Goal: Task Accomplishment & Management: Manage account settings

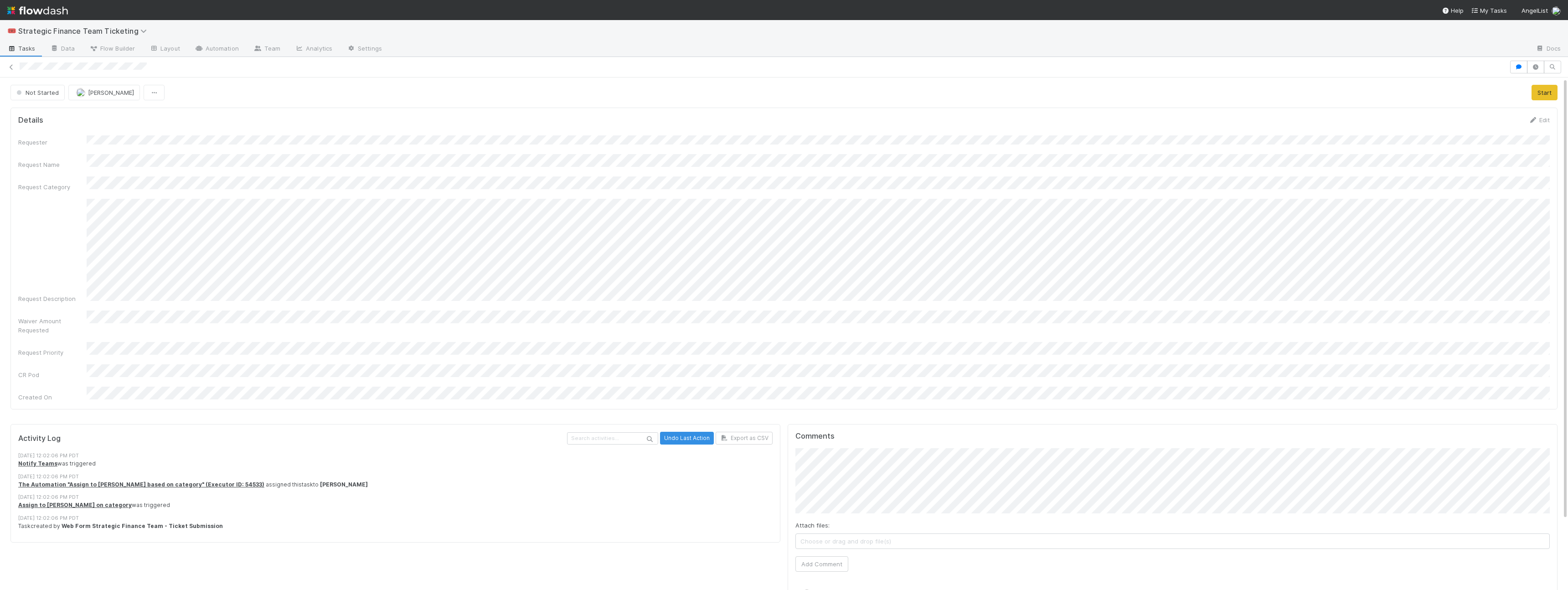
click at [149, 213] on div "Request Description" at bounding box center [784, 250] width 1531 height 104
click at [33, 97] on button "Not Started" at bounding box center [37, 92] width 54 height 15
click at [44, 131] on span "In Progress" at bounding box center [34, 132] width 43 height 7
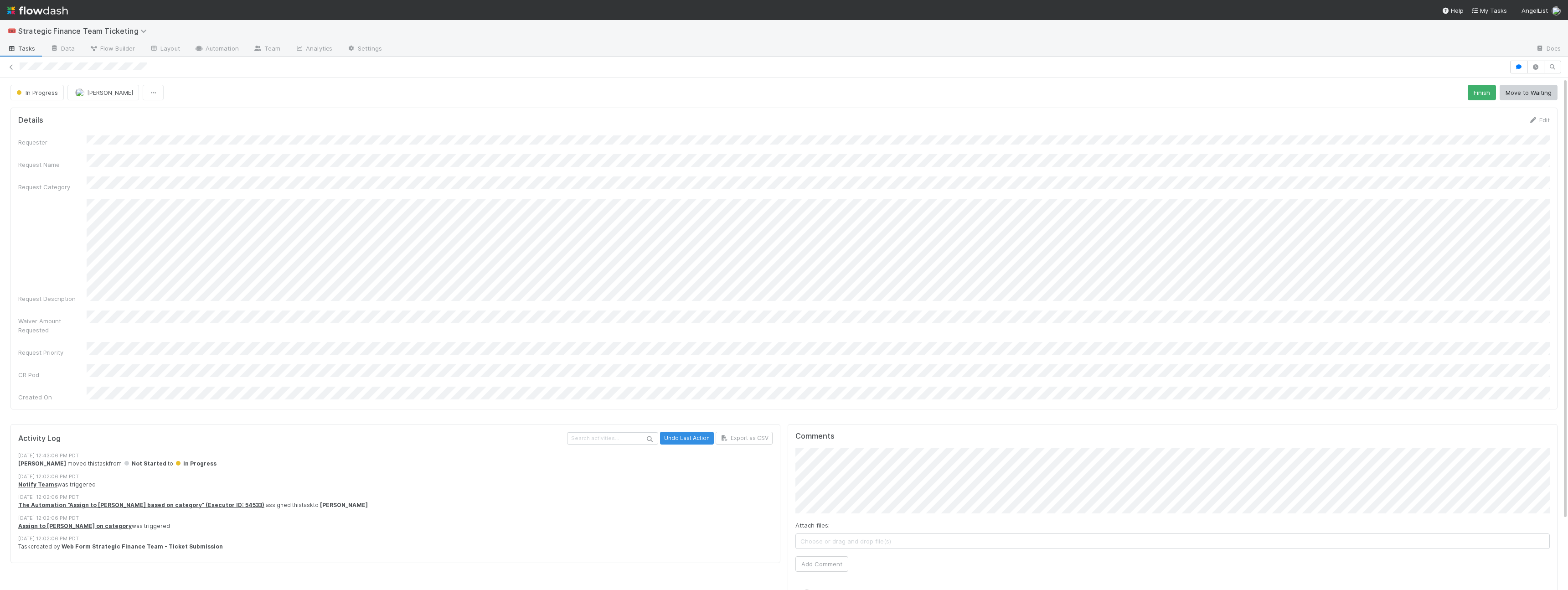
scroll to position [82, 0]
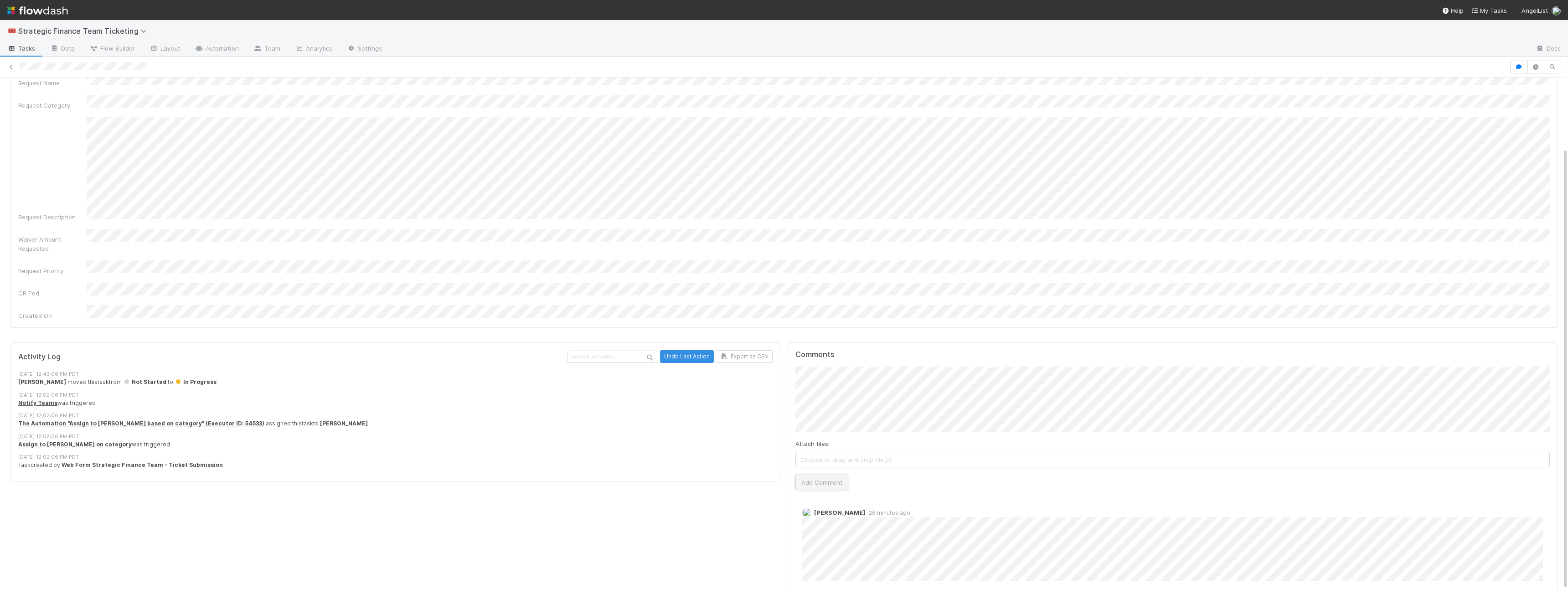
click at [814, 475] on button "Add Comment" at bounding box center [822, 482] width 53 height 15
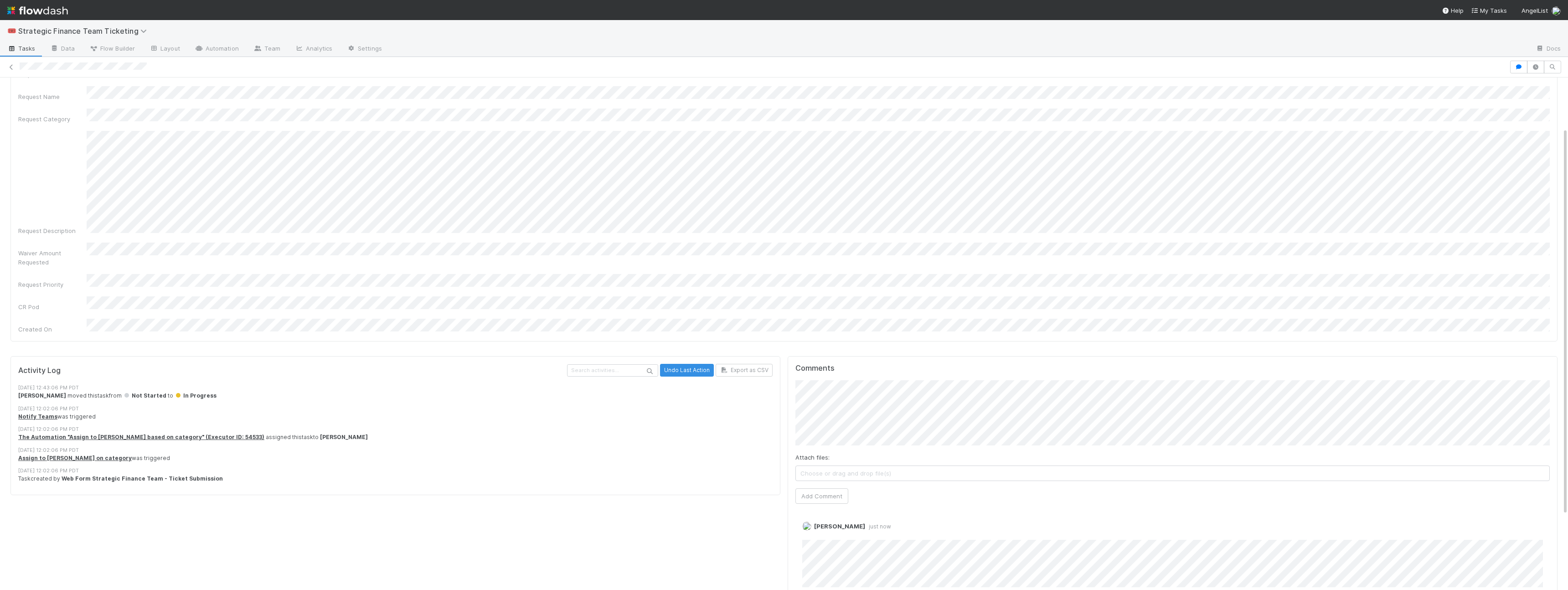
scroll to position [66, 0]
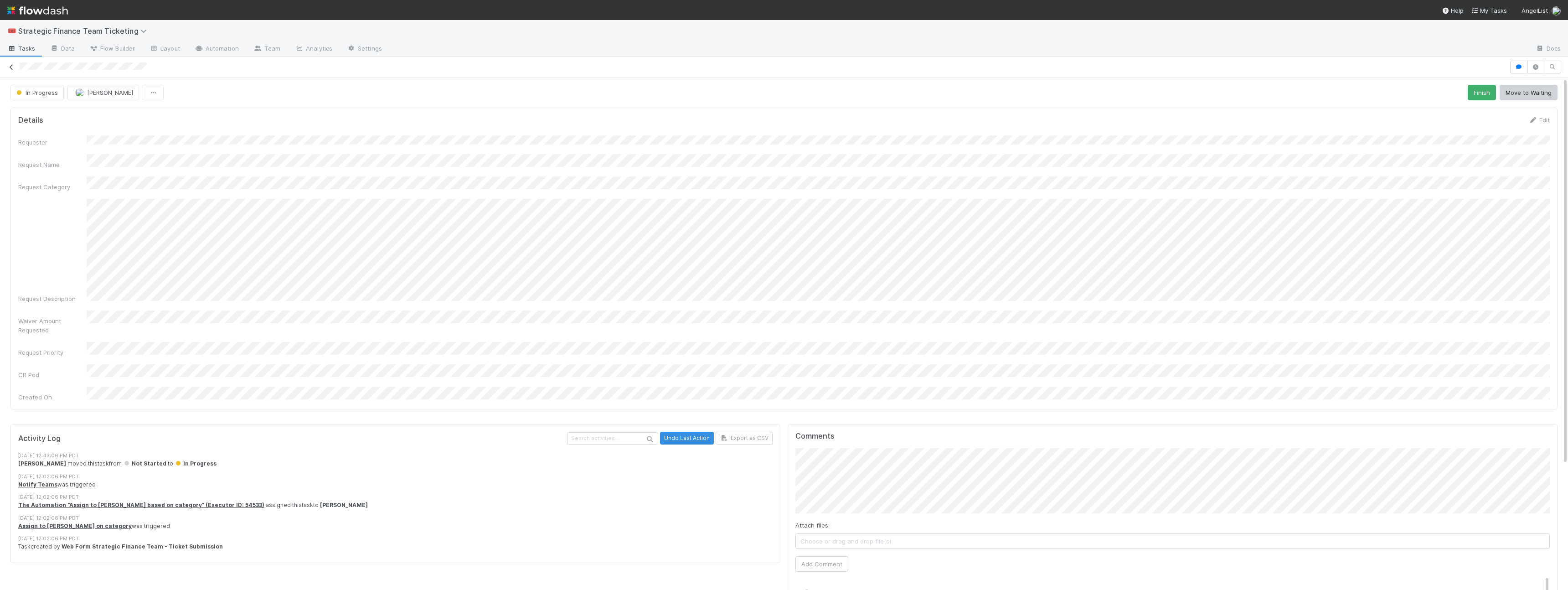
click at [9, 66] on icon at bounding box center [11, 68] width 9 height 6
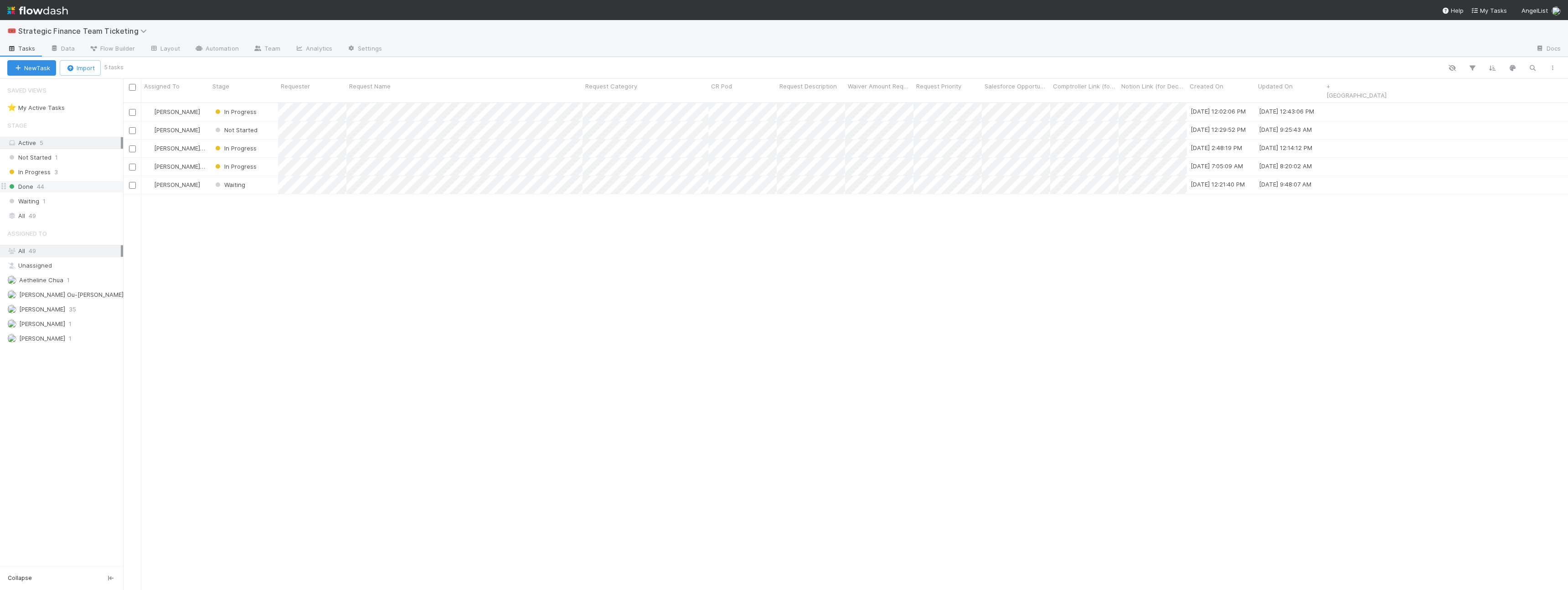
scroll to position [495, 1445]
click at [51, 220] on div "All 49" at bounding box center [64, 216] width 113 height 12
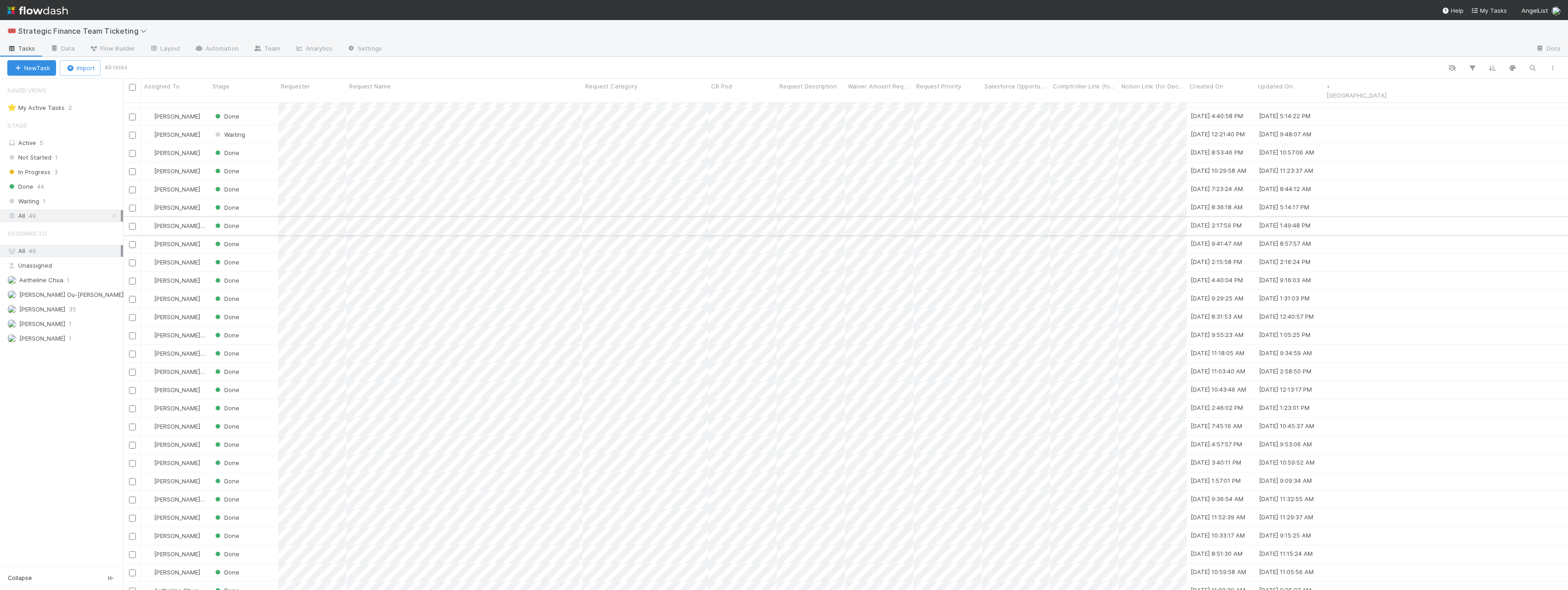
scroll to position [399, 0]
click at [37, 142] on div "Active 5" at bounding box center [64, 142] width 113 height 12
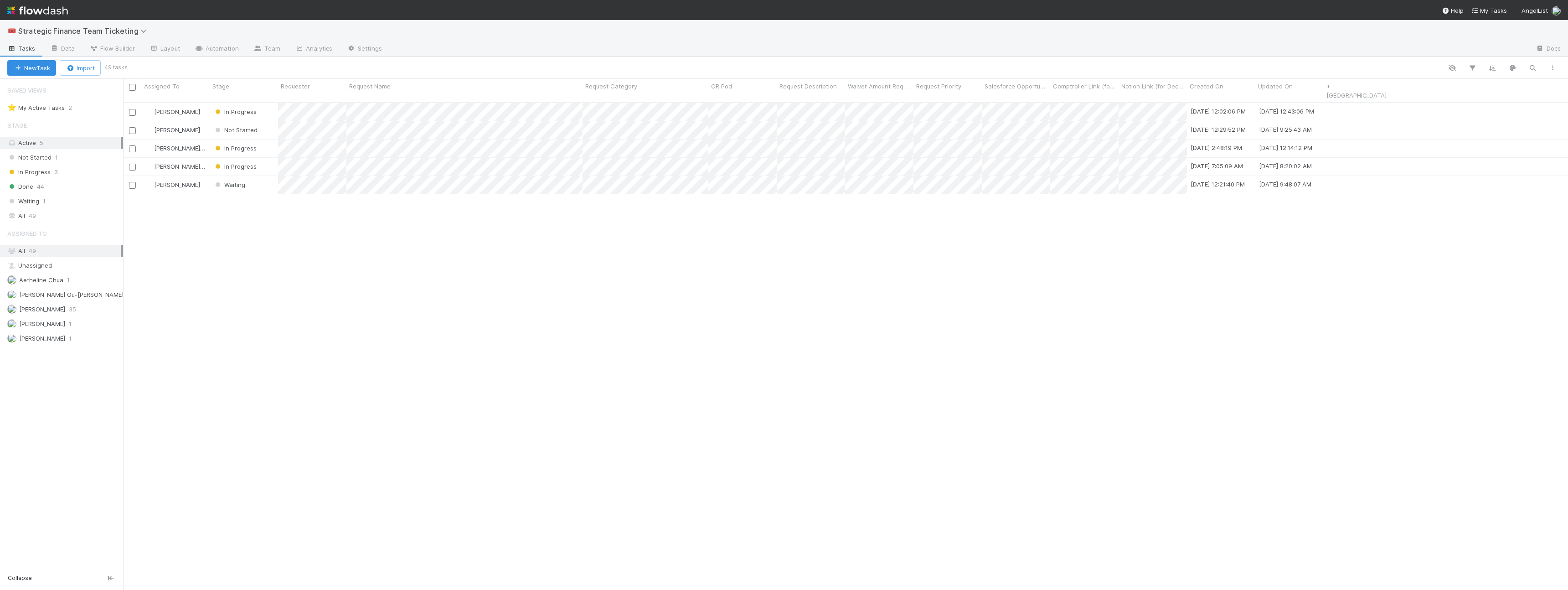
scroll to position [495, 1445]
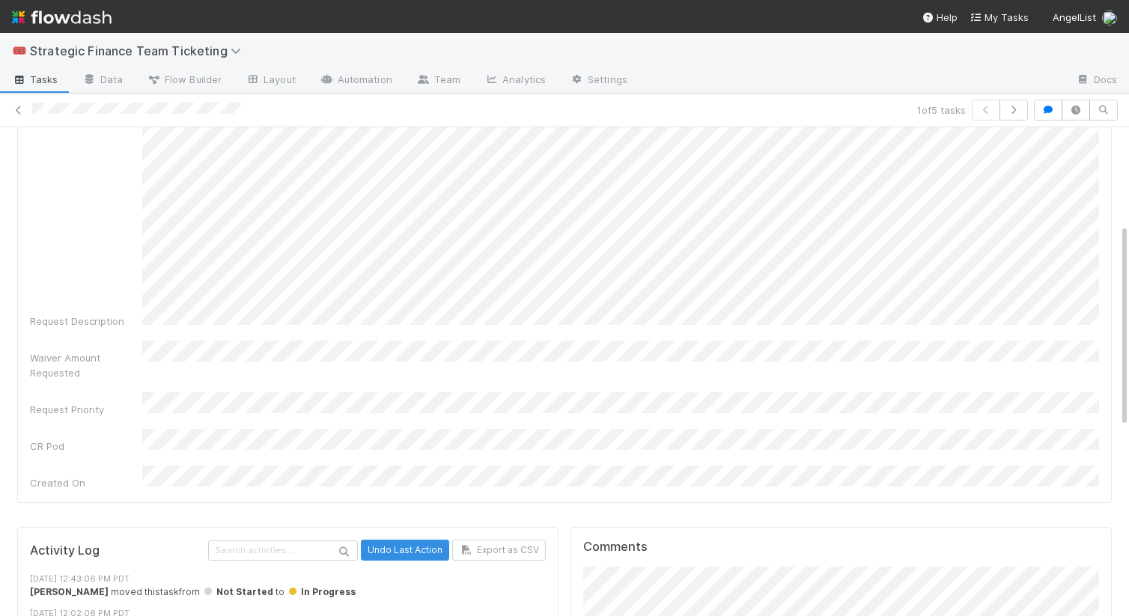
scroll to position [232, 0]
click at [622, 394] on div "Requester Request Name Request Category Request Description Waiver Amount Reque…" at bounding box center [564, 238] width 1069 height 497
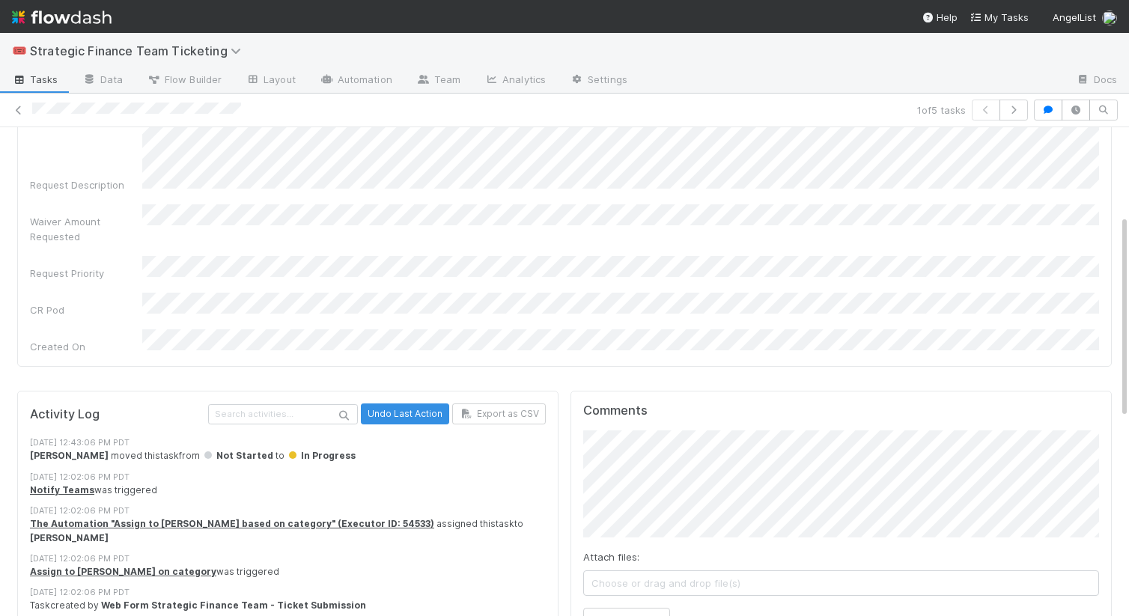
scroll to position [420, 0]
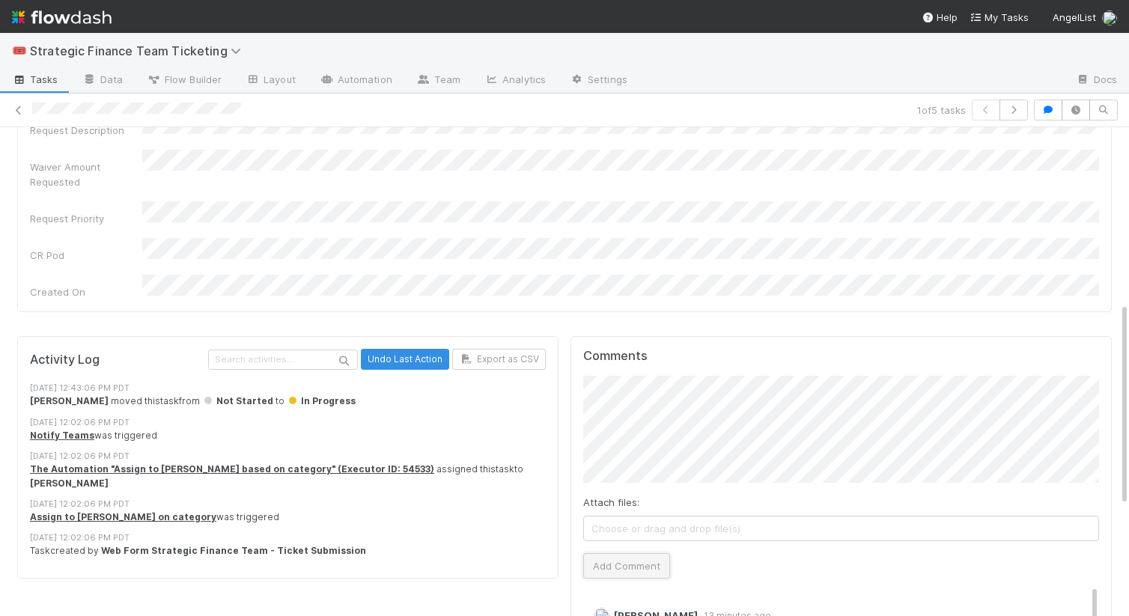
click at [619, 553] on button "Add Comment" at bounding box center [626, 565] width 87 height 25
click at [357, 553] on div "Activity Log Undo Last Action Export as CSV 9/2/25, 12:43:06 PM PDT Gina Choi m…" at bounding box center [287, 622] width 553 height 585
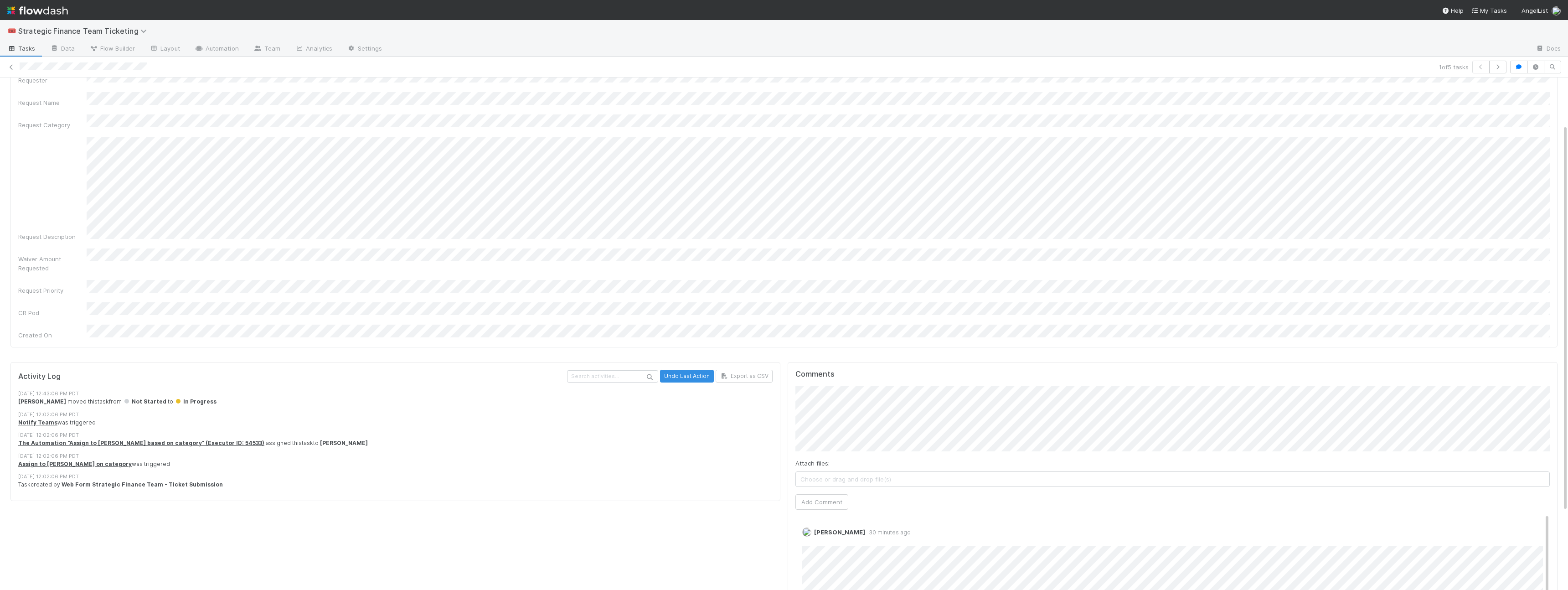
scroll to position [62, 0]
click at [931, 234] on div "Requester Request Name Request Category Request Description Waiver Amount Reque…" at bounding box center [784, 206] width 1531 height 266
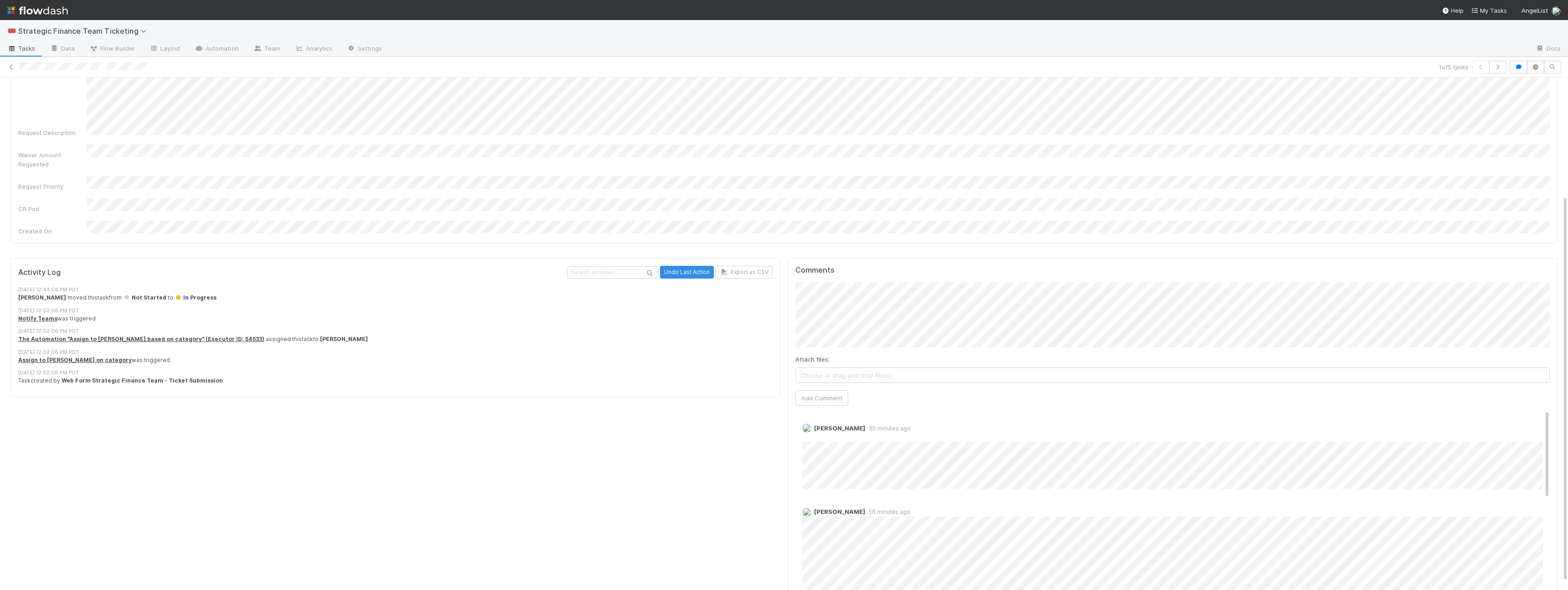
scroll to position [0, 0]
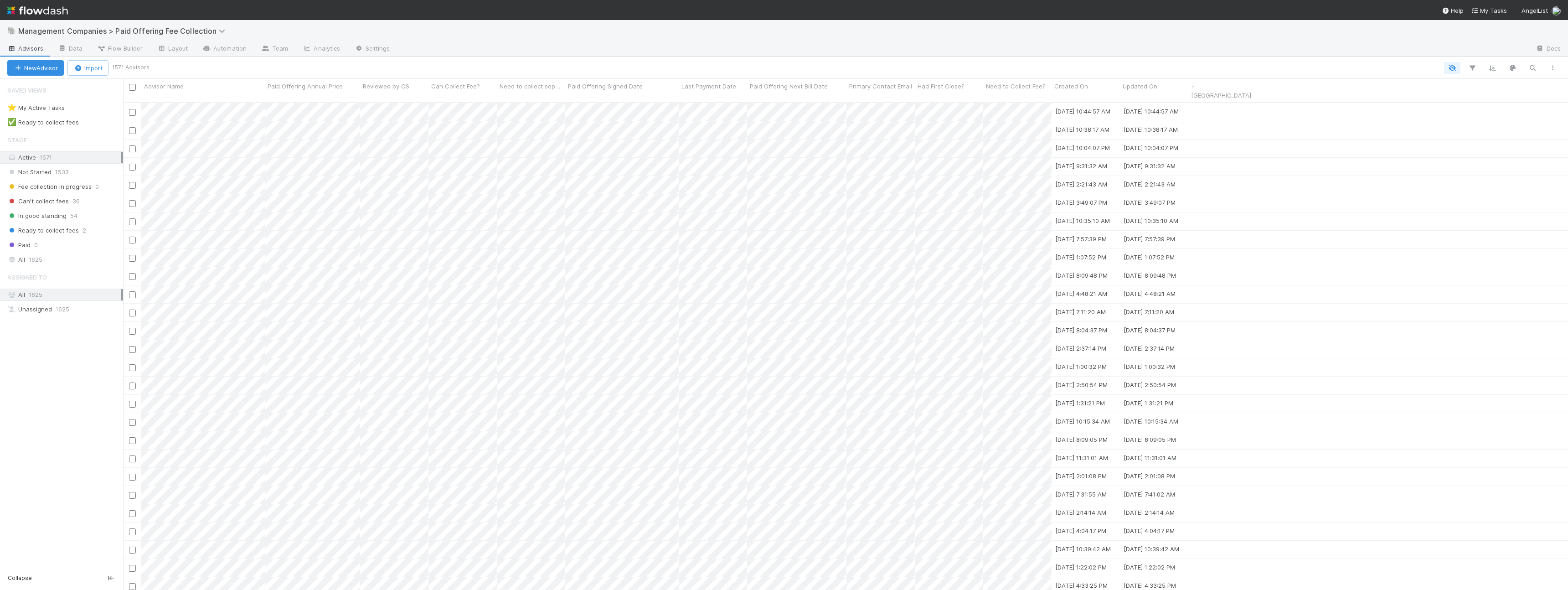
scroll to position [495, 1445]
click at [61, 215] on span "In good standing" at bounding box center [37, 216] width 59 height 12
click at [46, 235] on span "Ready to collect fees" at bounding box center [43, 230] width 72 height 12
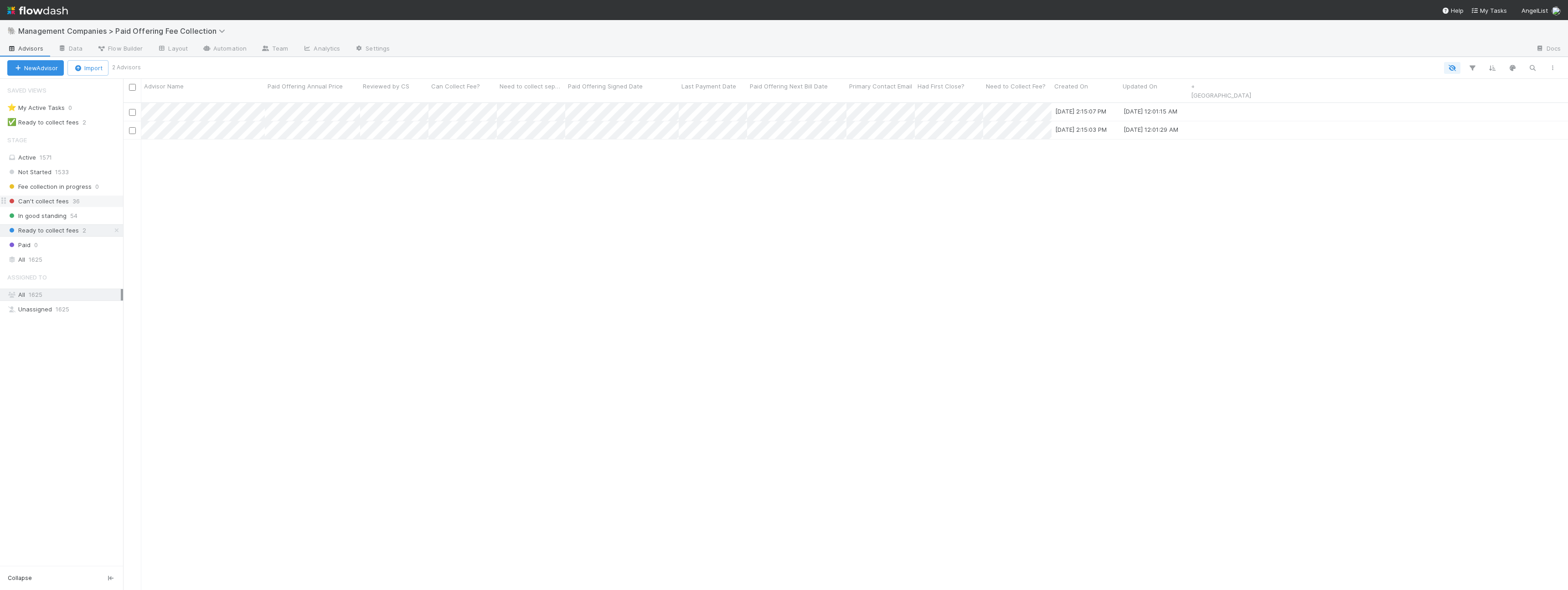
scroll to position [495, 1445]
click at [51, 198] on span "Can't collect fees" at bounding box center [38, 201] width 61 height 12
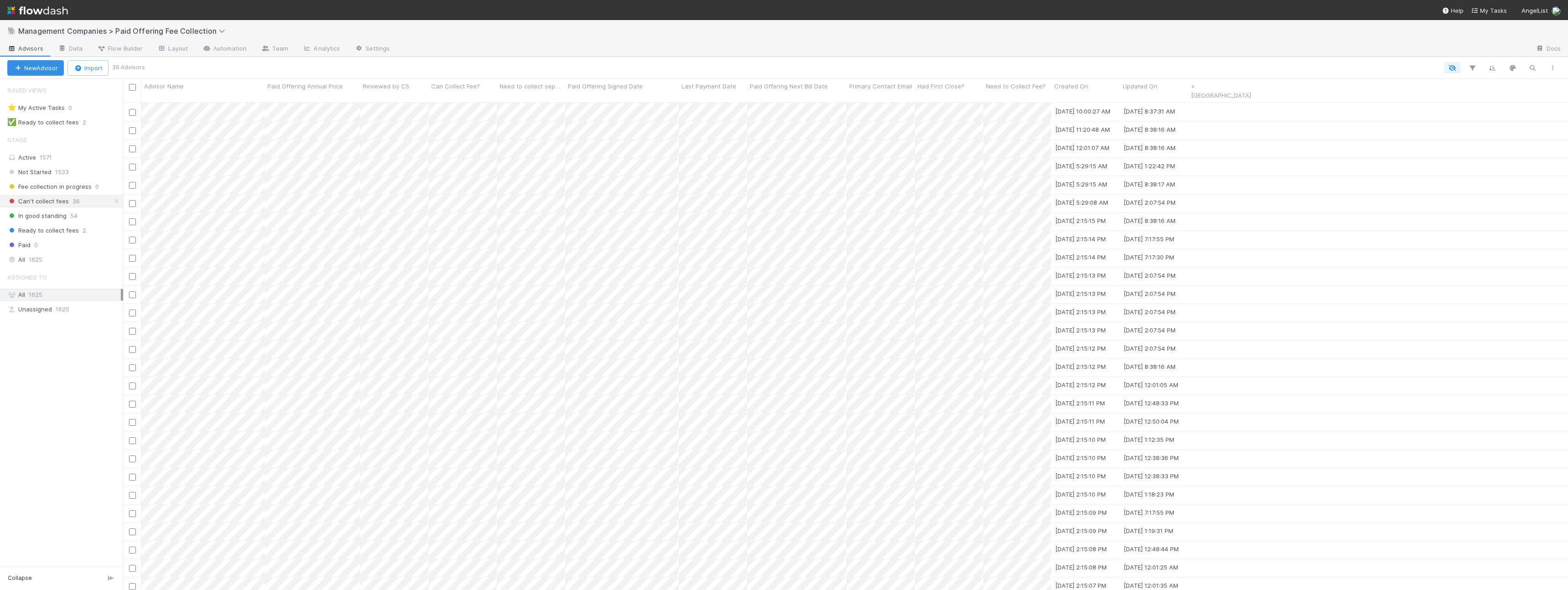
click at [64, 387] on div "Saved Views ⭐ My Active Tasks 0 ✅ Ready to collect fees 2 Stage Active 1571 Not…" at bounding box center [61, 323] width 123 height 487
click at [41, 208] on div "Not Started 1533 Fee collection in progress 0 Can't collect fees 36 In good sta…" at bounding box center [61, 209] width 123 height 85
click at [42, 211] on span "In good standing" at bounding box center [37, 216] width 59 height 12
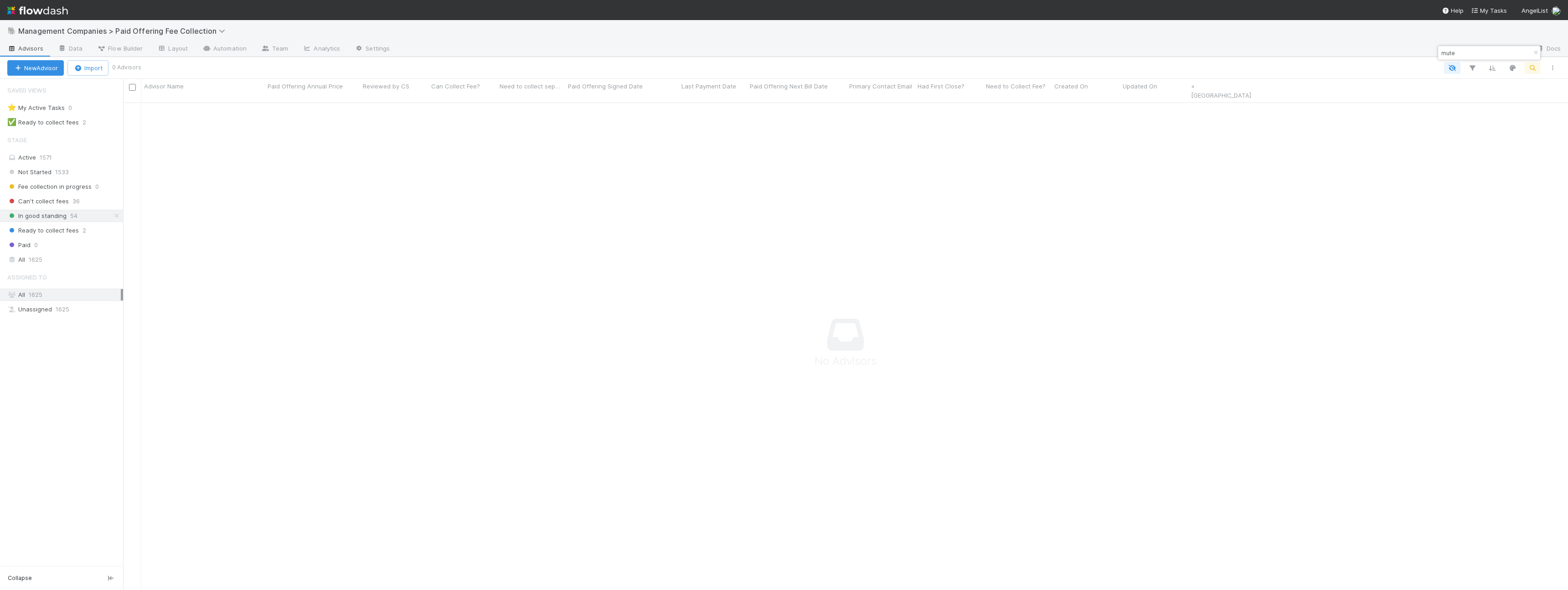
scroll to position [495, 1445]
click at [60, 202] on span "Can't collect fees" at bounding box center [38, 201] width 61 height 12
type input "021"
